Goal: Task Accomplishment & Management: Complete application form

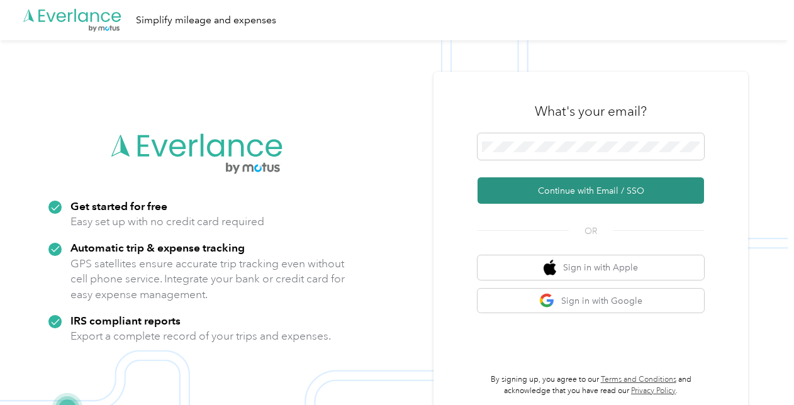
click at [566, 195] on button "Continue with Email / SSO" at bounding box center [591, 190] width 226 height 26
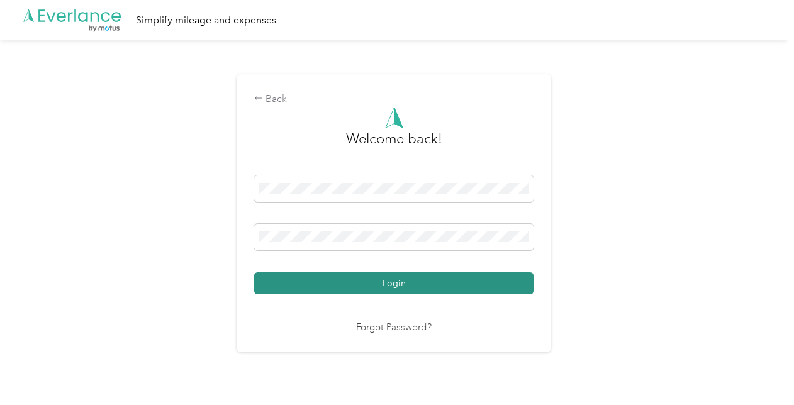
click at [384, 282] on button "Login" at bounding box center [393, 283] width 279 height 22
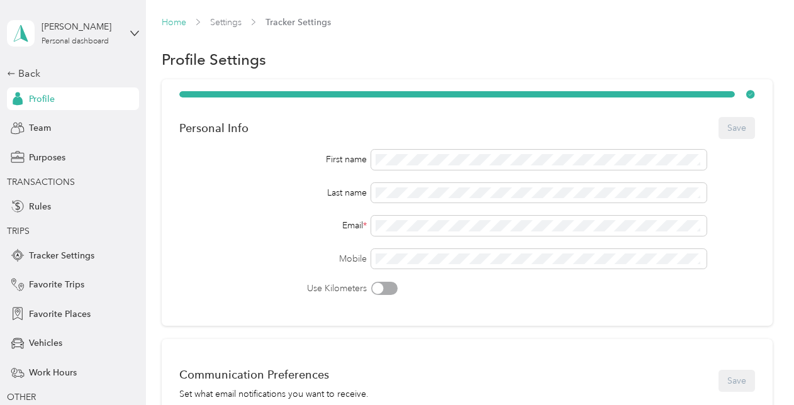
click at [181, 19] on link "Home" at bounding box center [174, 22] width 25 height 11
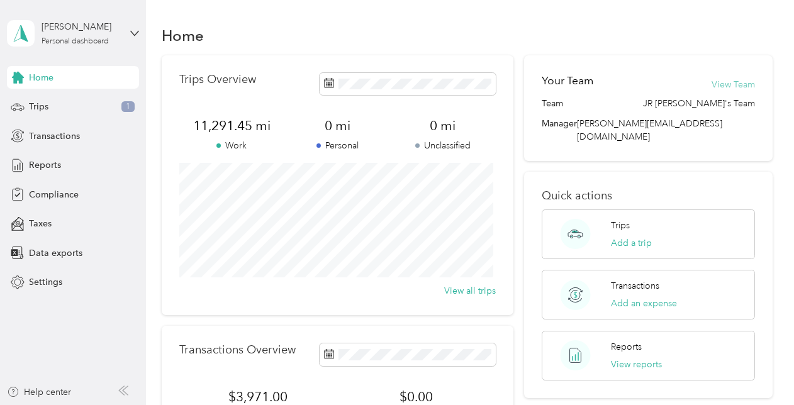
click at [731, 88] on button "View Team" at bounding box center [733, 84] width 43 height 13
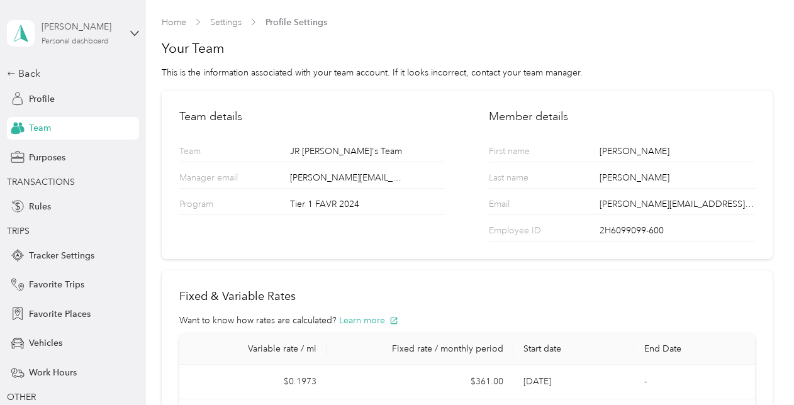
click at [67, 43] on div "Personal dashboard" at bounding box center [75, 42] width 67 height 8
click at [120, 184] on span "TRANSACTIONS" at bounding box center [70, 182] width 126 height 13
click at [37, 97] on span "Profile" at bounding box center [42, 98] width 26 height 13
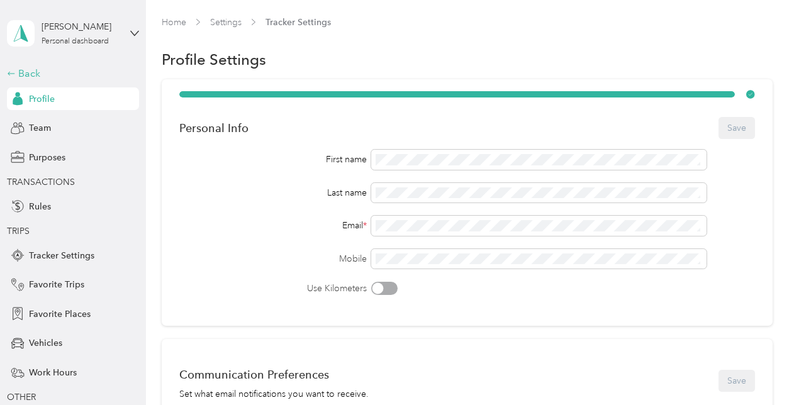
click at [22, 71] on div "Back" at bounding box center [70, 73] width 126 height 15
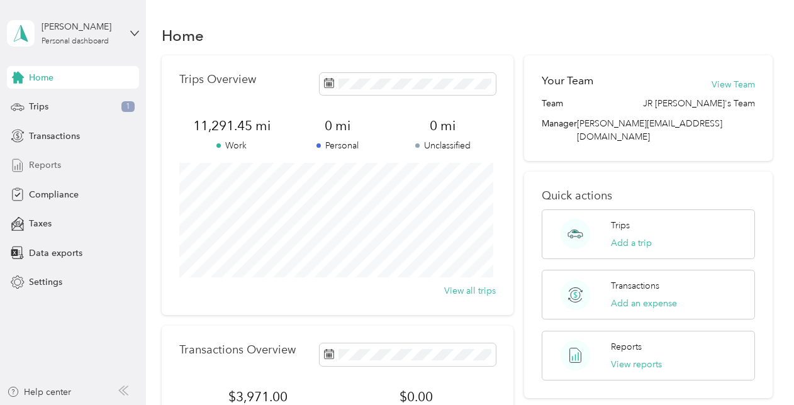
click at [53, 161] on span "Reports" at bounding box center [45, 165] width 32 height 13
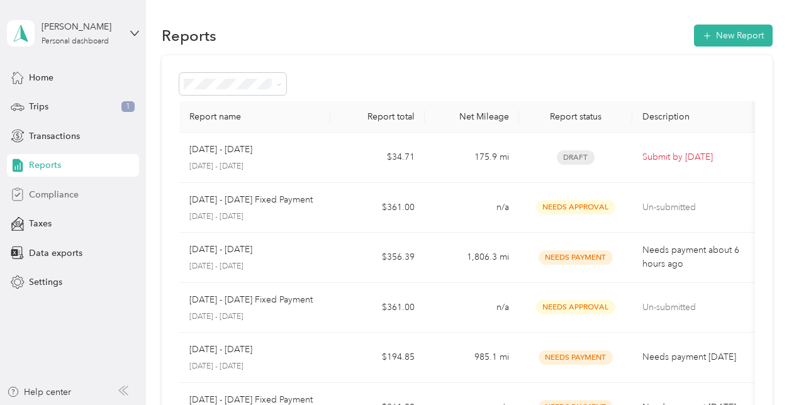
click at [59, 195] on span "Compliance" at bounding box center [54, 194] width 50 height 13
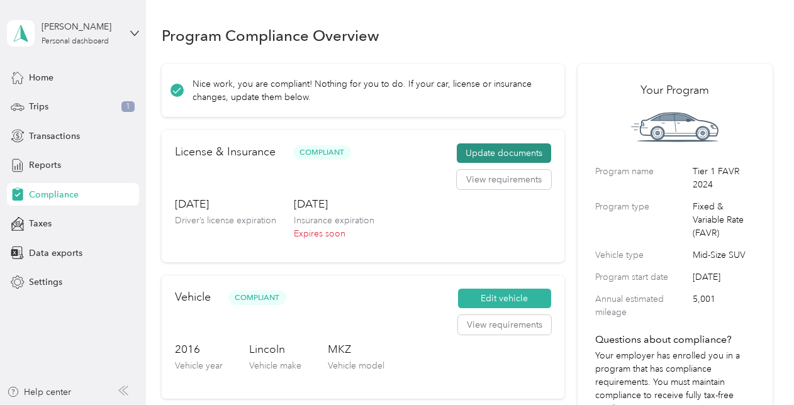
click at [508, 149] on button "Update documents" at bounding box center [504, 153] width 94 height 20
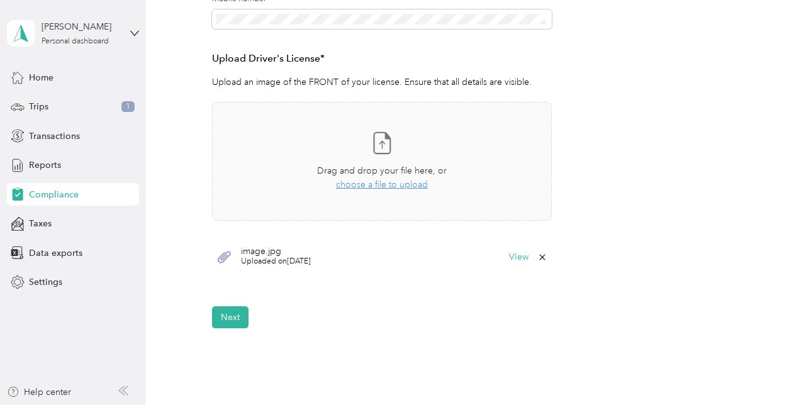
scroll to position [316, 0]
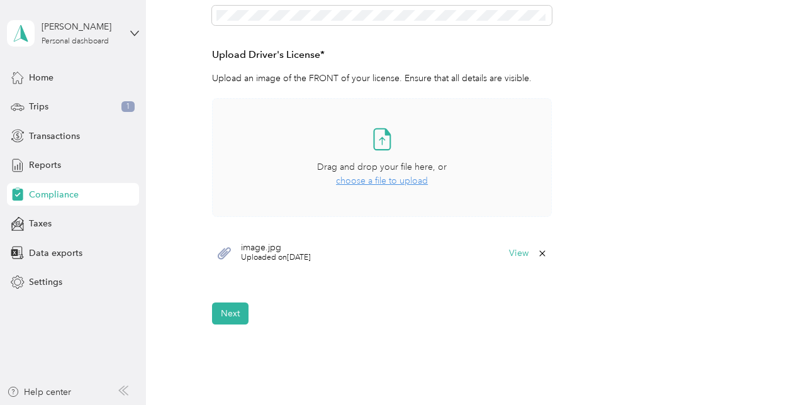
click at [386, 182] on span "choose a file to upload" at bounding box center [382, 181] width 92 height 11
click at [518, 254] on button "View" at bounding box center [519, 253] width 20 height 9
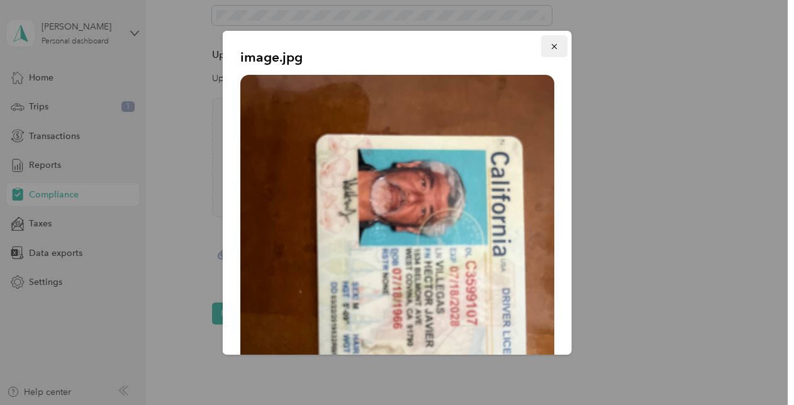
click at [550, 43] on icon "button" at bounding box center [554, 46] width 9 height 9
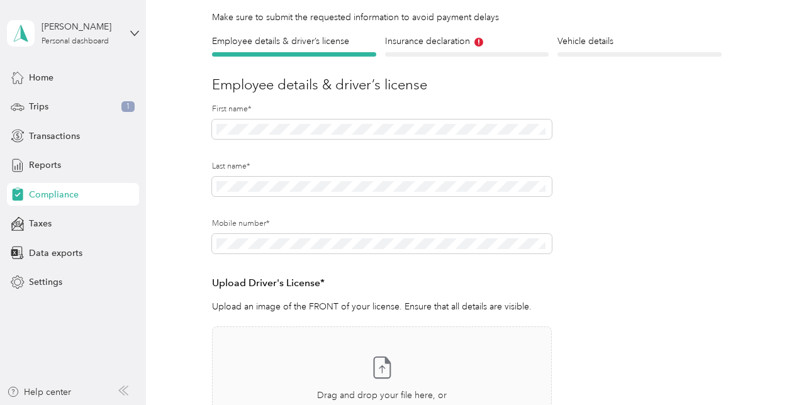
scroll to position [86, 0]
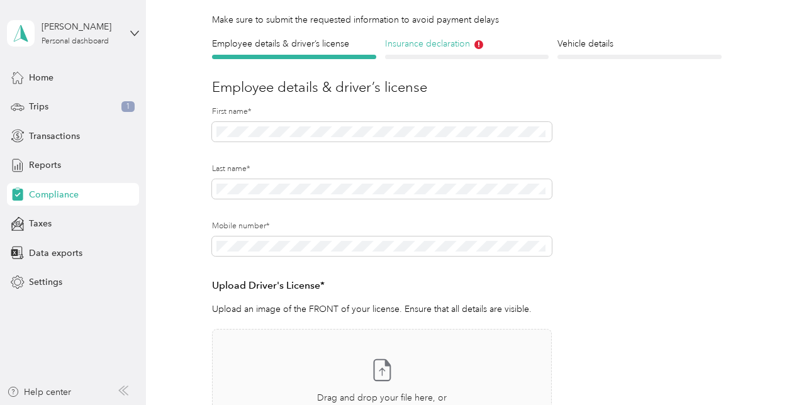
click at [433, 42] on h4 "Insurance declaration" at bounding box center [467, 43] width 164 height 13
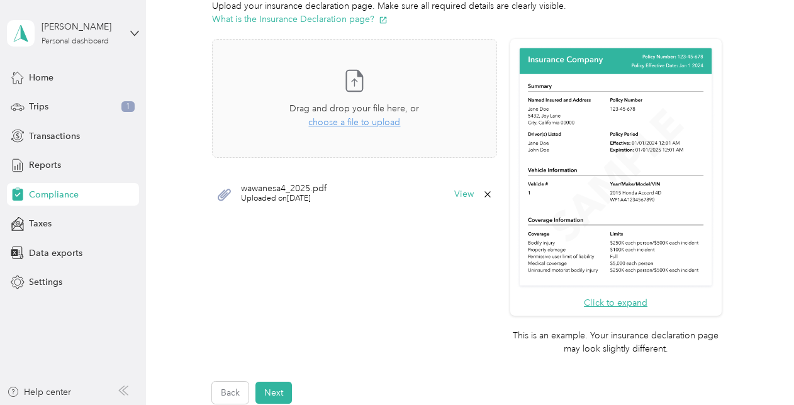
scroll to position [366, 0]
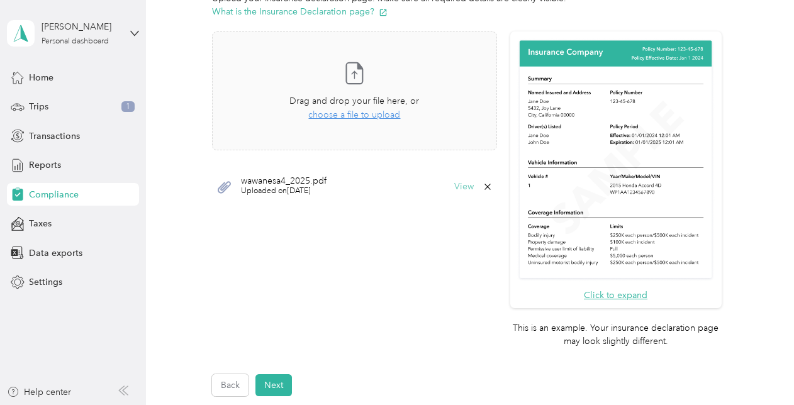
click at [461, 186] on button "View" at bounding box center [464, 186] width 20 height 9
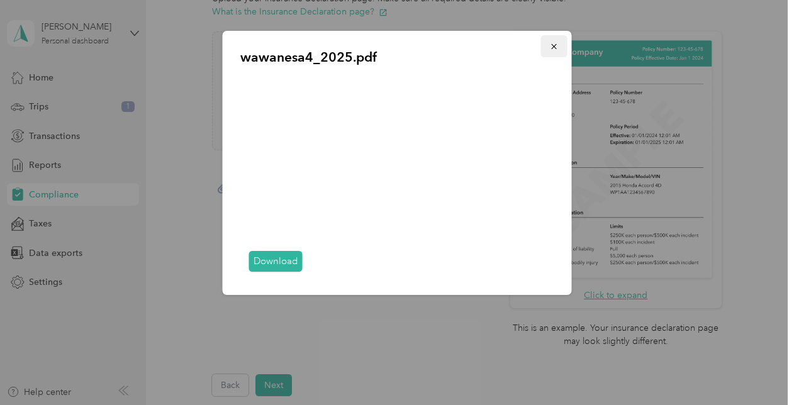
click at [554, 45] on icon "button" at bounding box center [554, 46] width 9 height 9
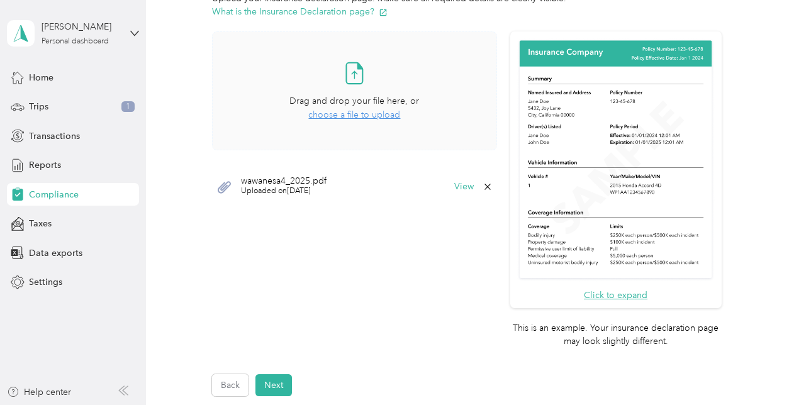
click at [363, 111] on span "choose a file to upload" at bounding box center [354, 114] width 92 height 11
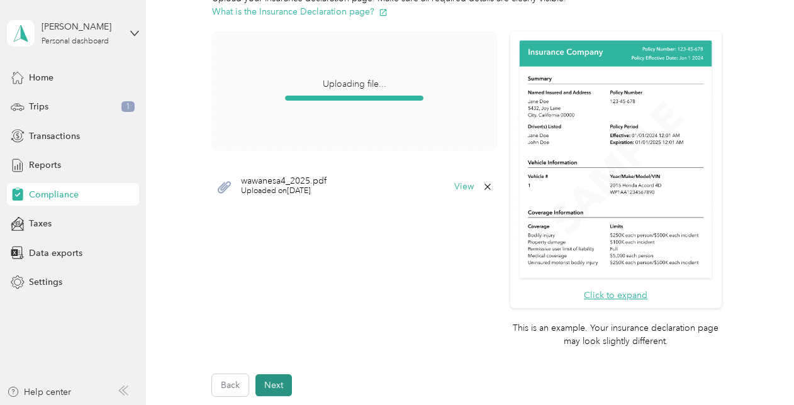
click at [274, 383] on button "Next" at bounding box center [273, 385] width 36 height 22
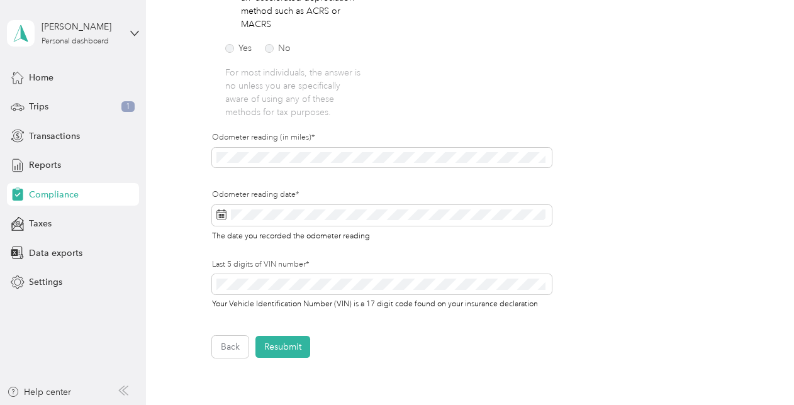
scroll to position [355, 0]
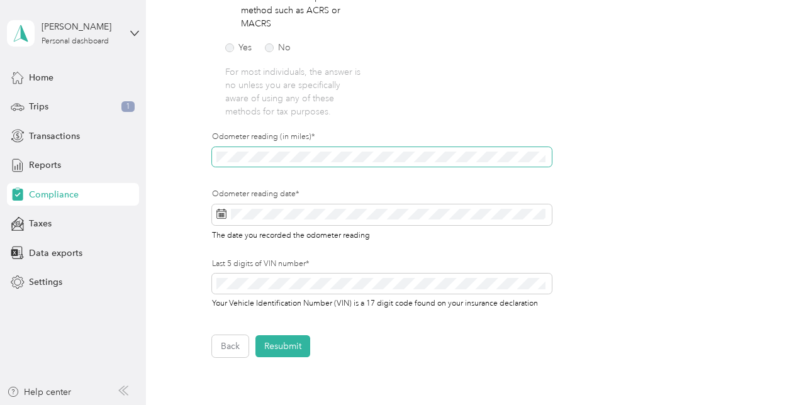
click at [250, 155] on span at bounding box center [381, 157] width 339 height 20
drag, startPoint x: 248, startPoint y: 150, endPoint x: 201, endPoint y: 159, distance: 47.4
click at [201, 159] on div "Employee details & driver’s license License Insurance declaration Insurance Veh…" at bounding box center [467, 62] width 611 height 590
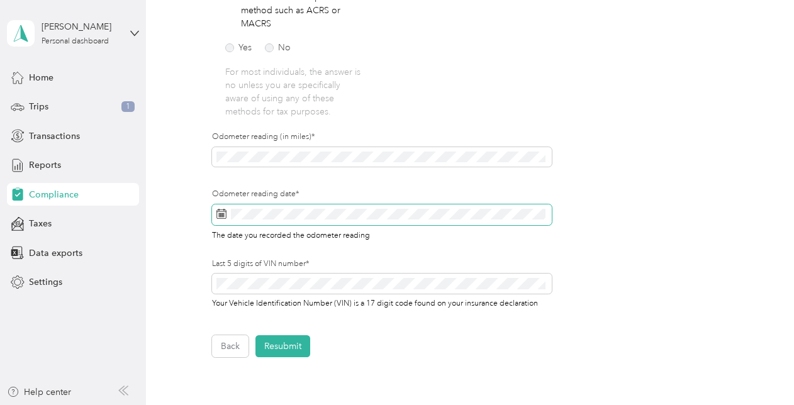
click at [220, 217] on icon at bounding box center [221, 214] width 10 height 10
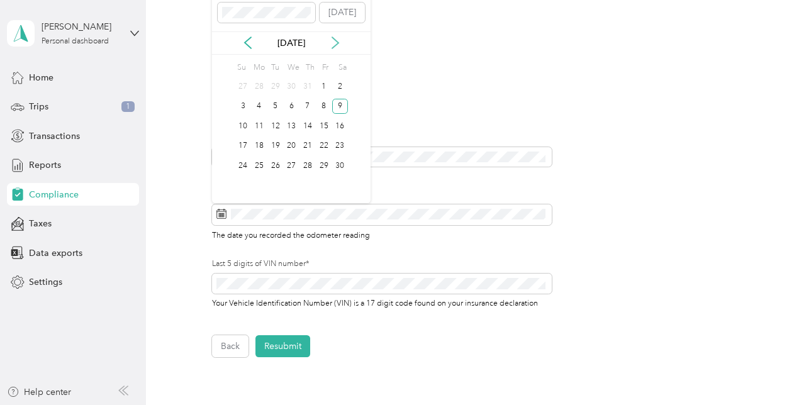
click at [336, 38] on icon at bounding box center [335, 42] width 13 height 13
click at [342, 10] on button "[DATE]" at bounding box center [342, 13] width 45 height 20
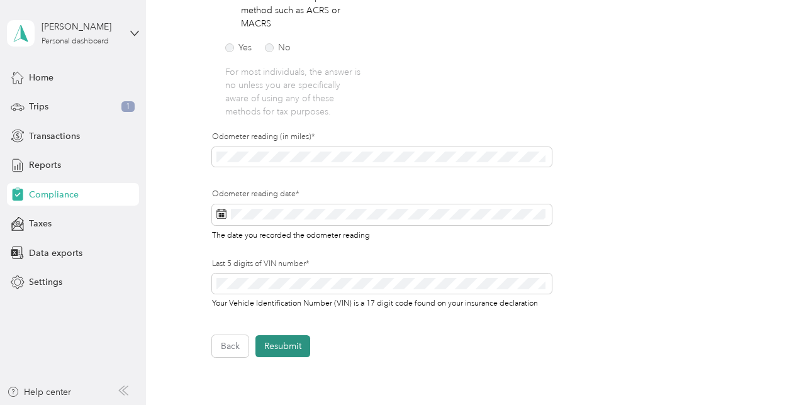
click at [296, 347] on button "Resubmit" at bounding box center [282, 346] width 55 height 22
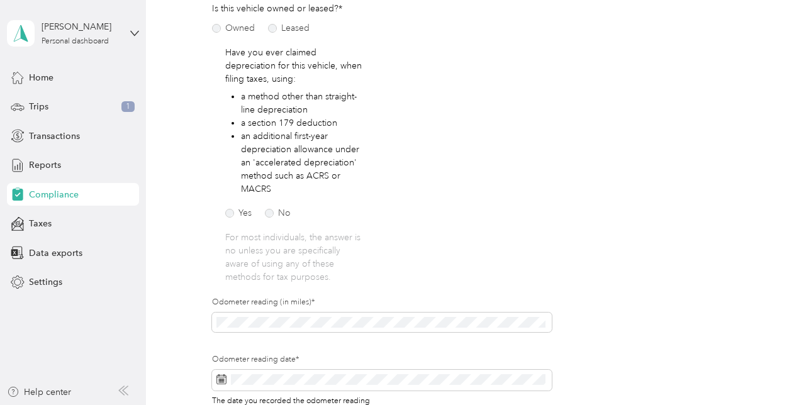
scroll to position [15, 0]
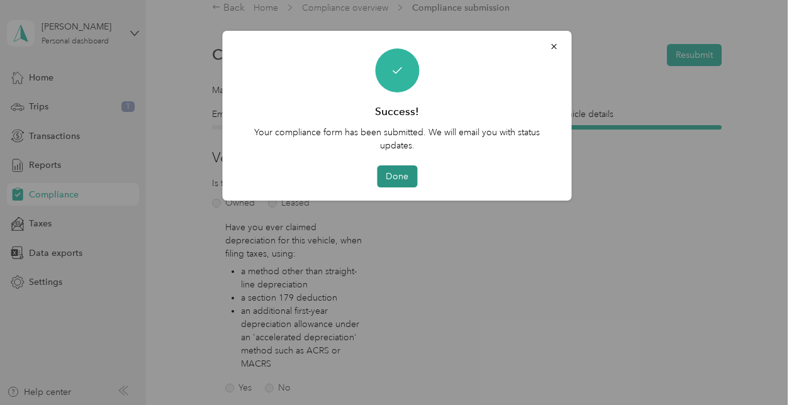
click at [400, 175] on button "Done" at bounding box center [397, 176] width 40 height 22
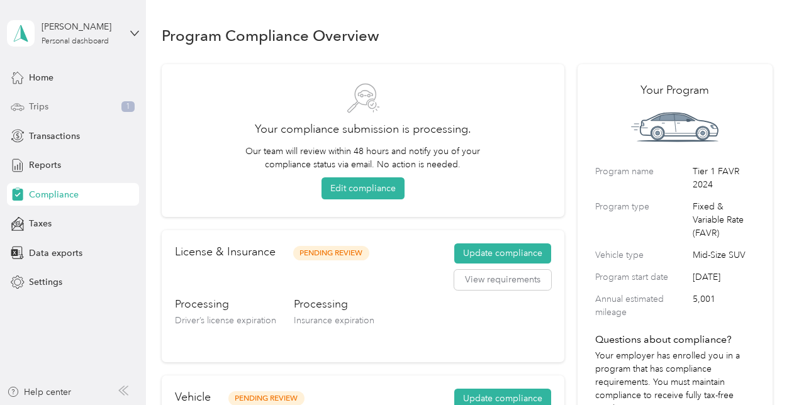
click at [128, 107] on span "1" at bounding box center [127, 106] width 13 height 11
